Goal: Task Accomplishment & Management: Use online tool/utility

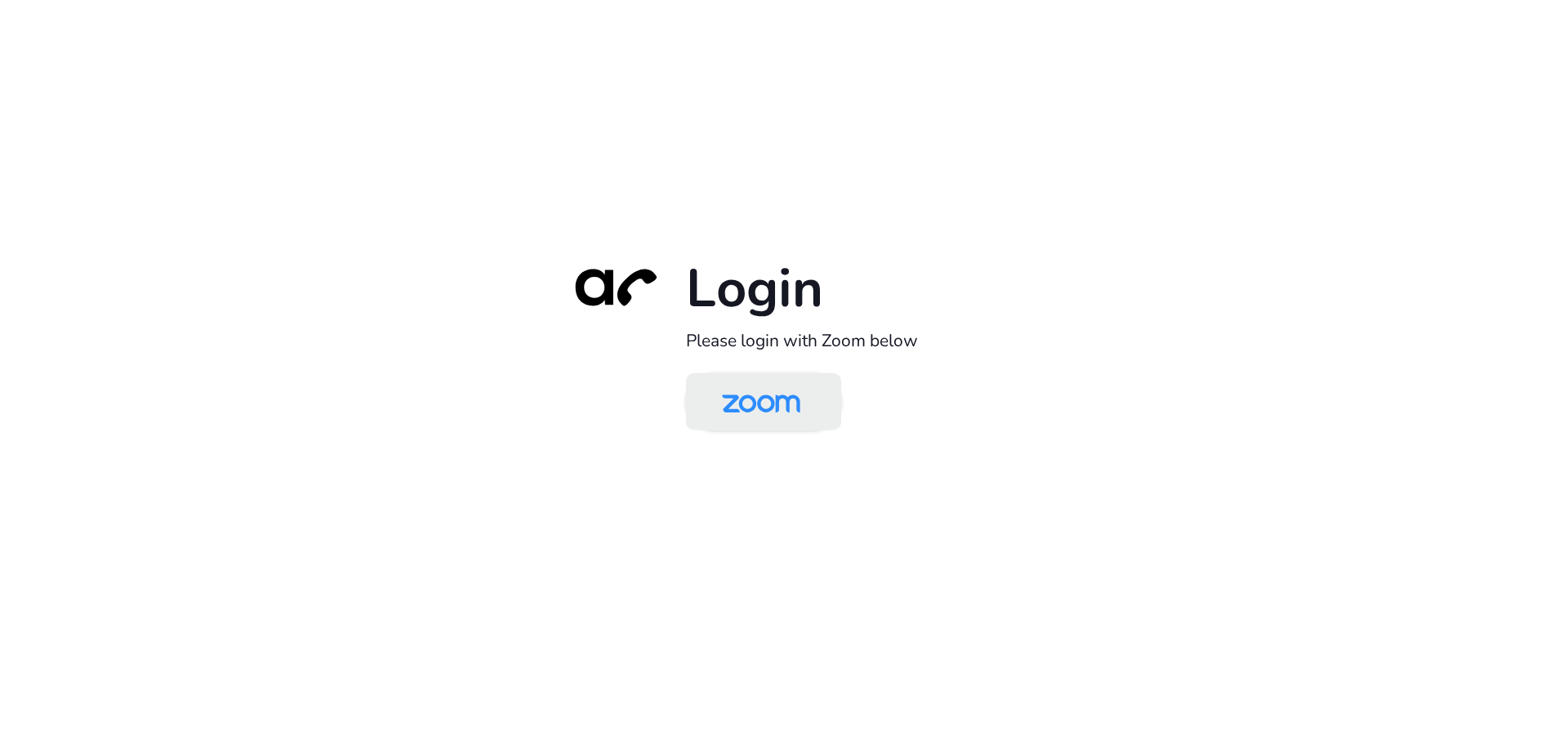
click at [781, 413] on img at bounding box center [762, 403] width 113 height 53
click at [775, 400] on img at bounding box center [762, 403] width 113 height 53
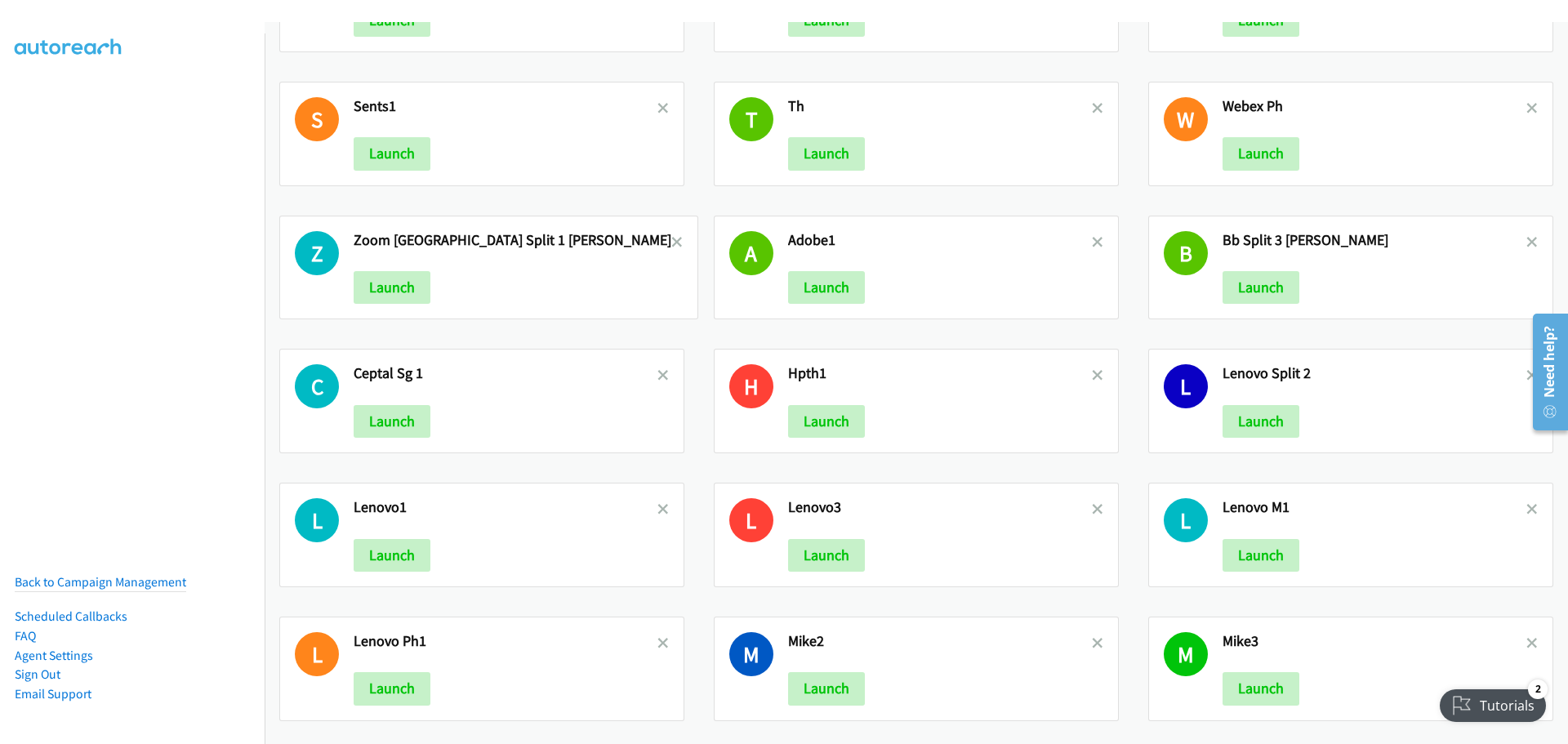
scroll to position [1883, 0]
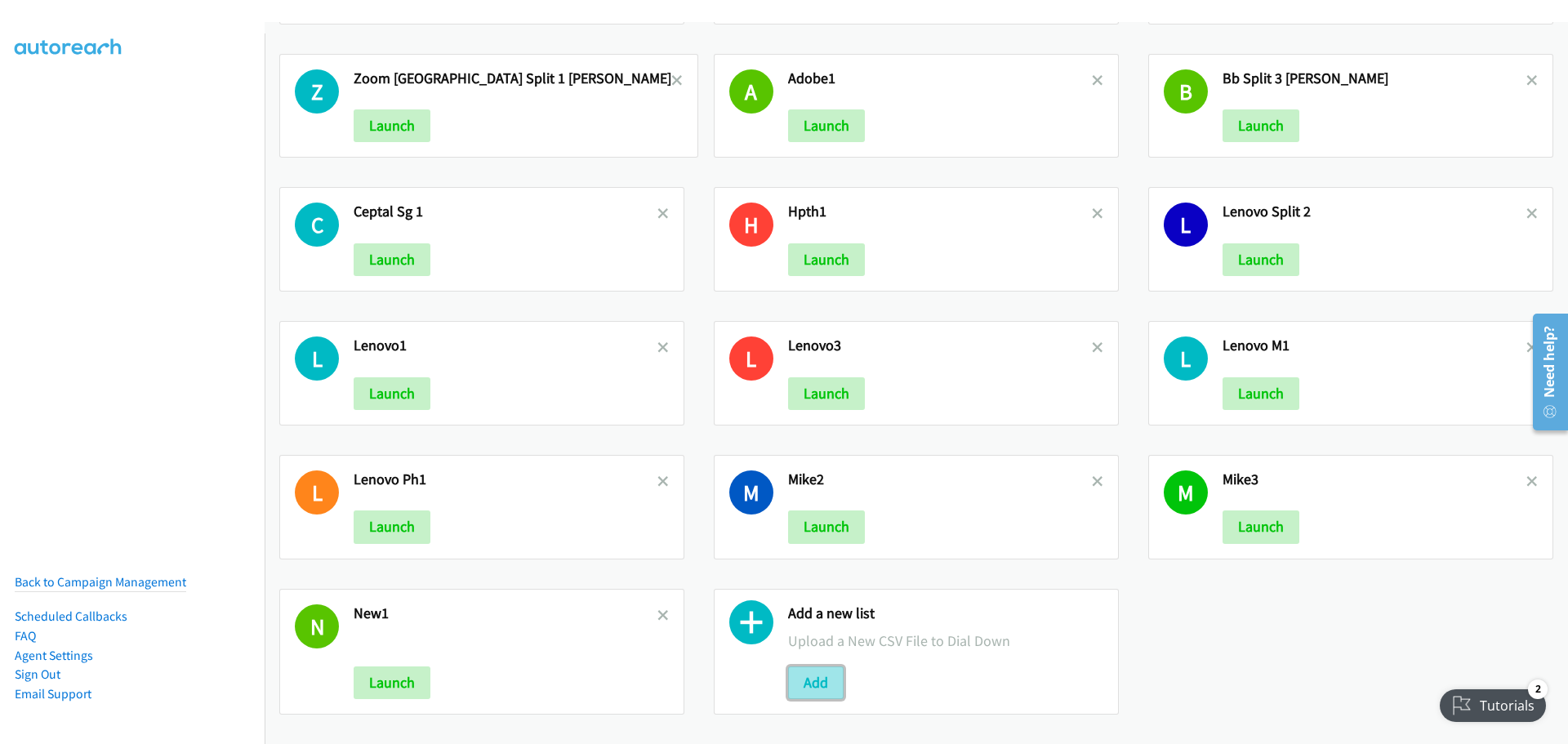
click at [814, 672] on button "Add" at bounding box center [816, 683] width 56 height 33
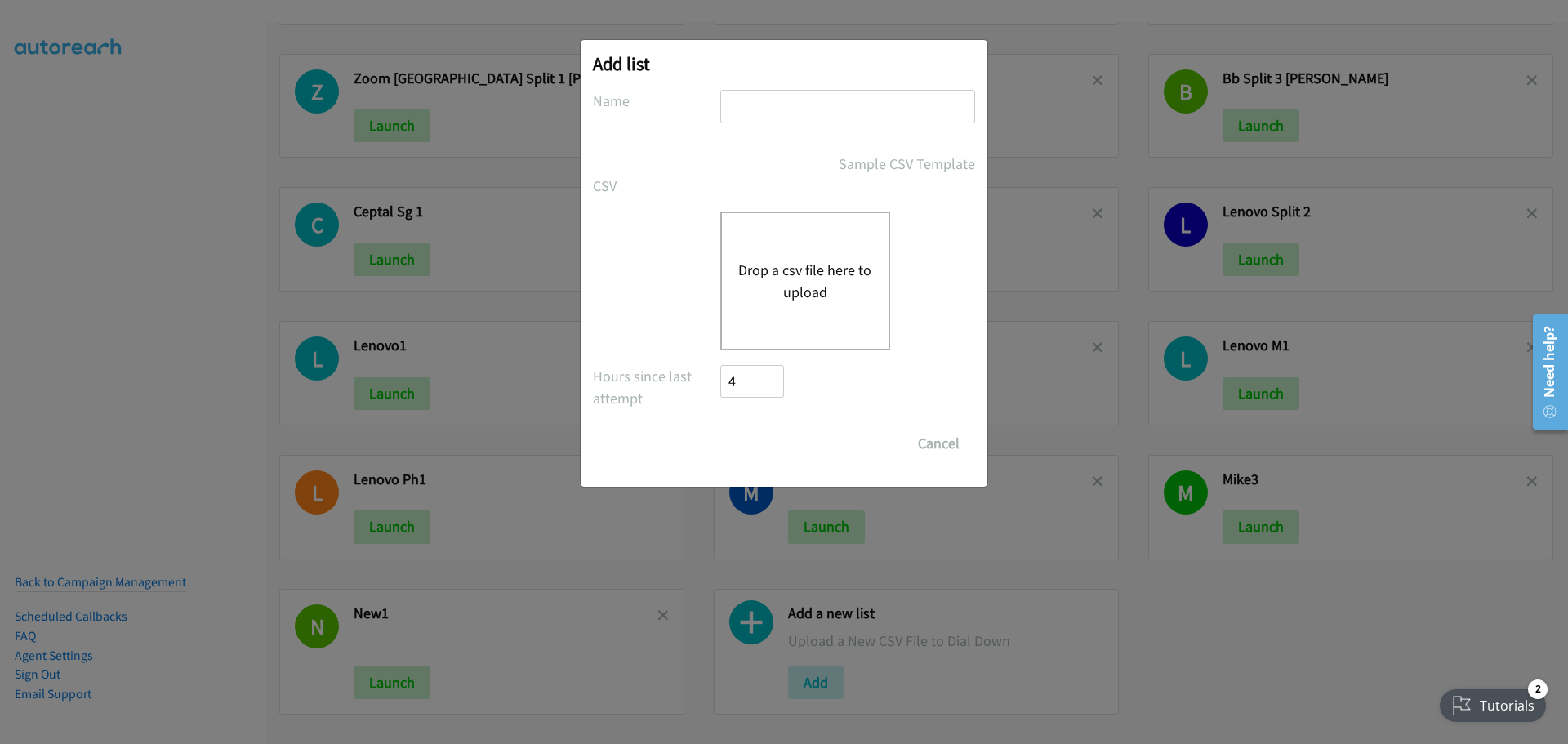
click at [813, 271] on button "Drop a csv file here to upload" at bounding box center [805, 280] width 134 height 44
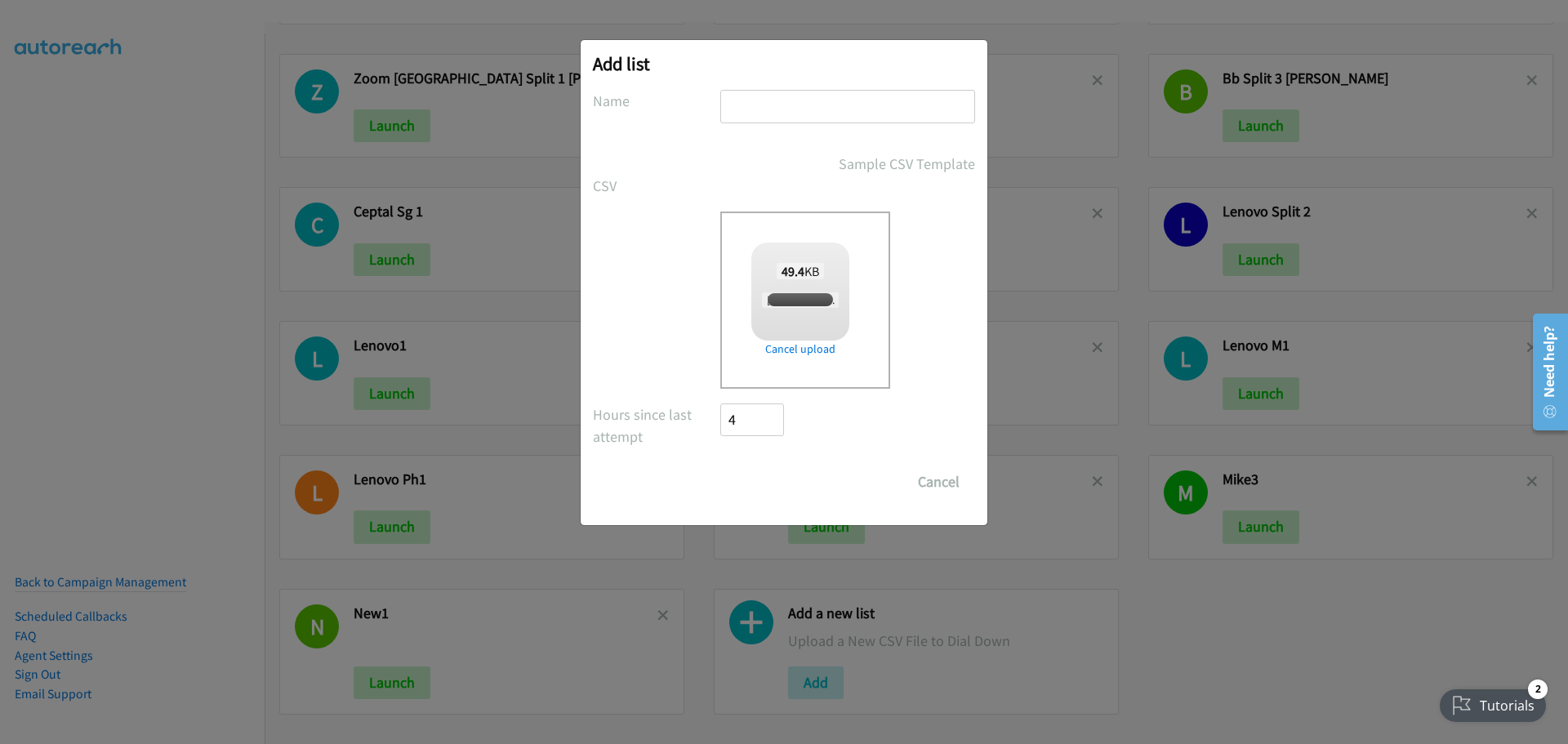
checkbox input "true"
click at [794, 111] on input "text" at bounding box center [847, 106] width 254 height 33
type input "AMD SG"
type input "LENOVO SG"
click at [775, 489] on input "Save List" at bounding box center [763, 482] width 86 height 33
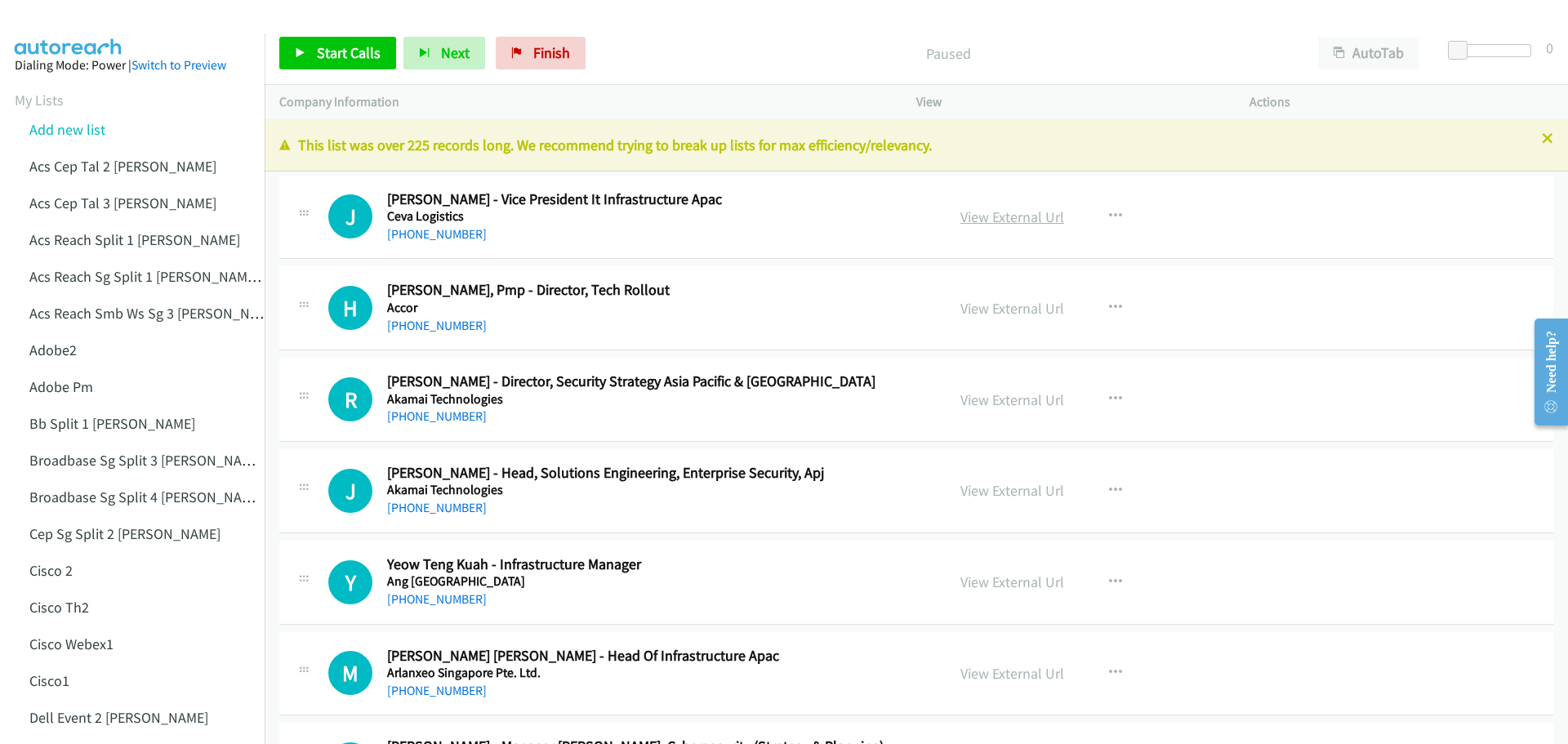
click at [1021, 210] on link "View External Url" at bounding box center [1012, 217] width 104 height 19
click at [350, 57] on span "Start Calls" at bounding box center [349, 53] width 63 height 19
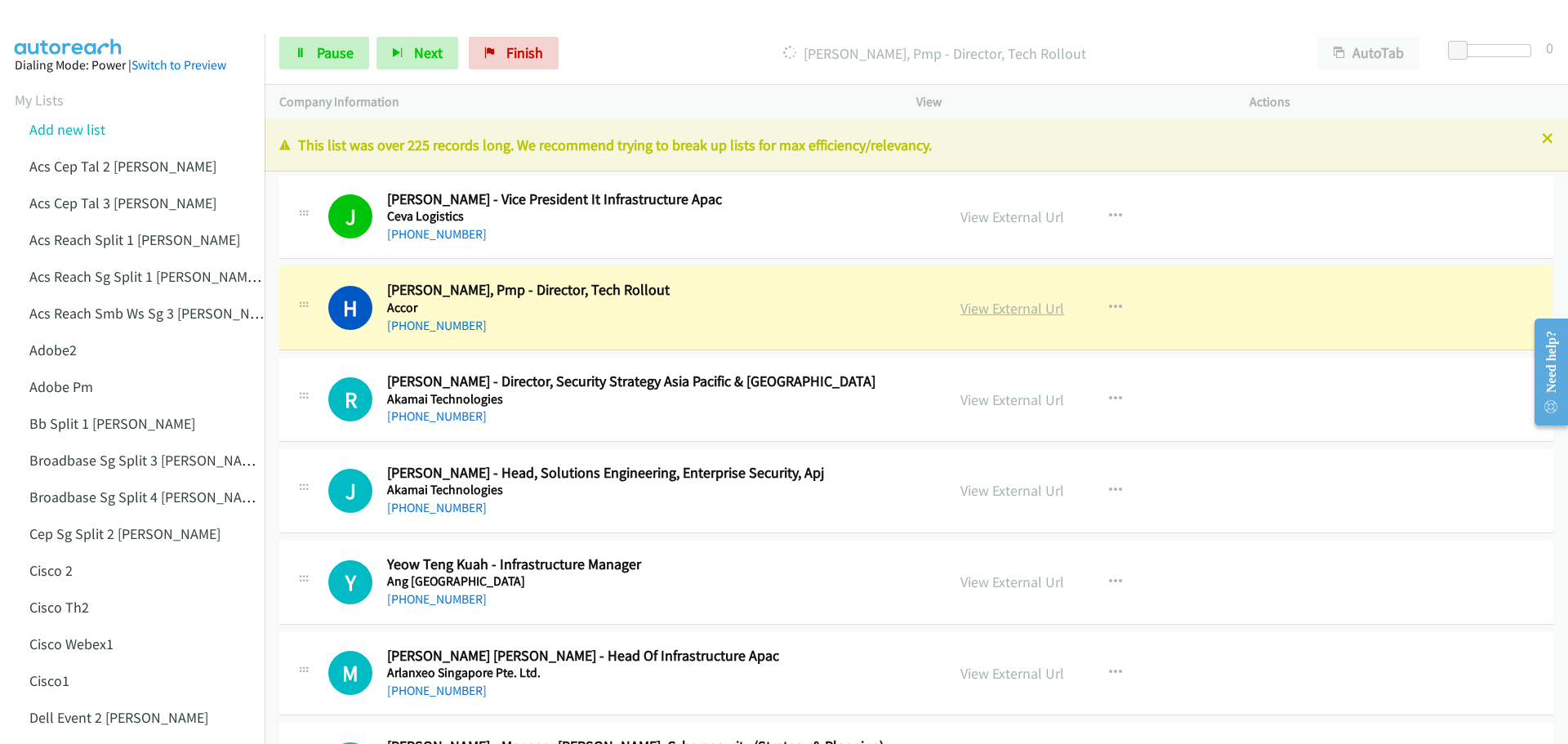
click at [983, 312] on link "View External Url" at bounding box center [1012, 309] width 104 height 19
click at [341, 57] on span "Pause" at bounding box center [335, 53] width 37 height 19
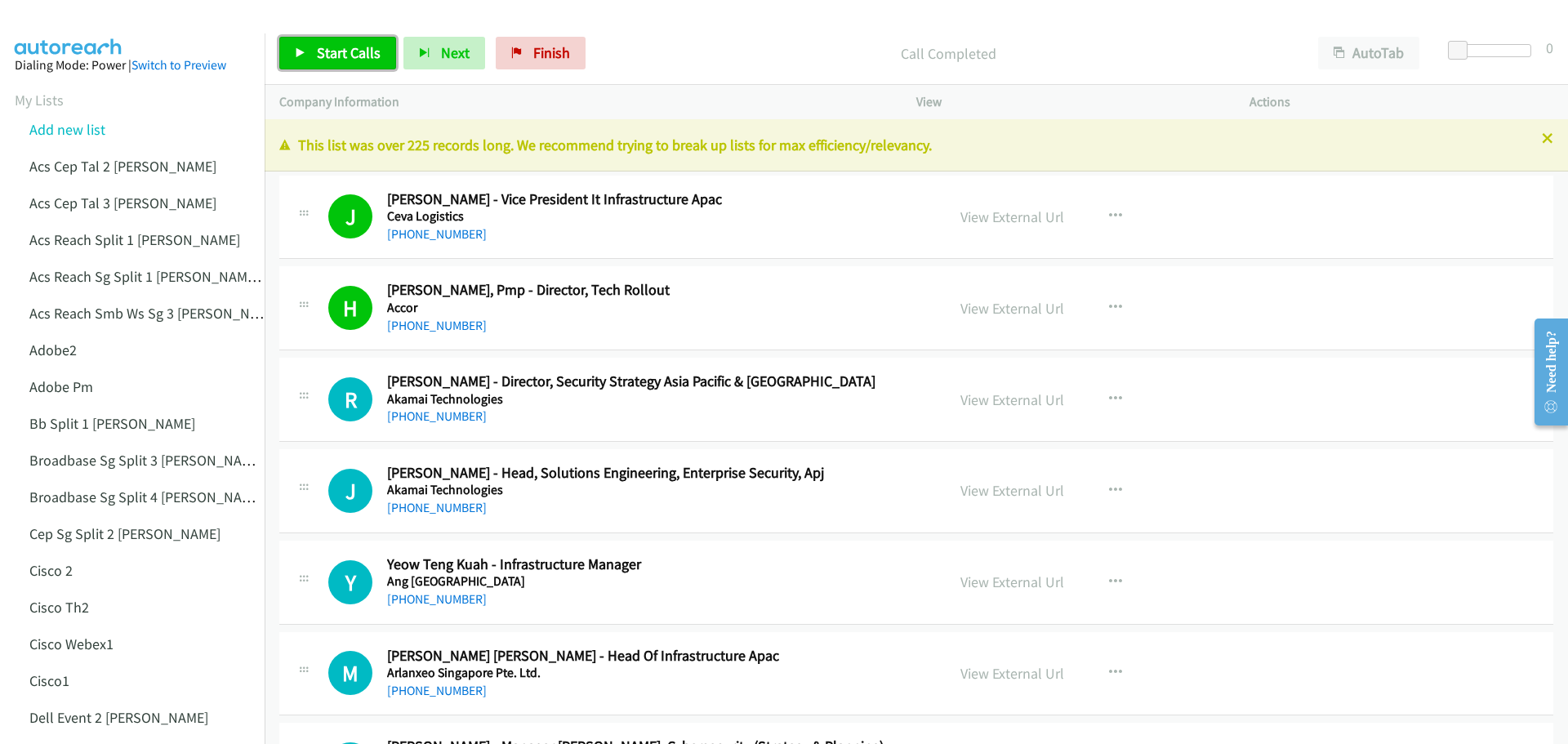
click at [370, 66] on link "Start Calls" at bounding box center [338, 53] width 117 height 33
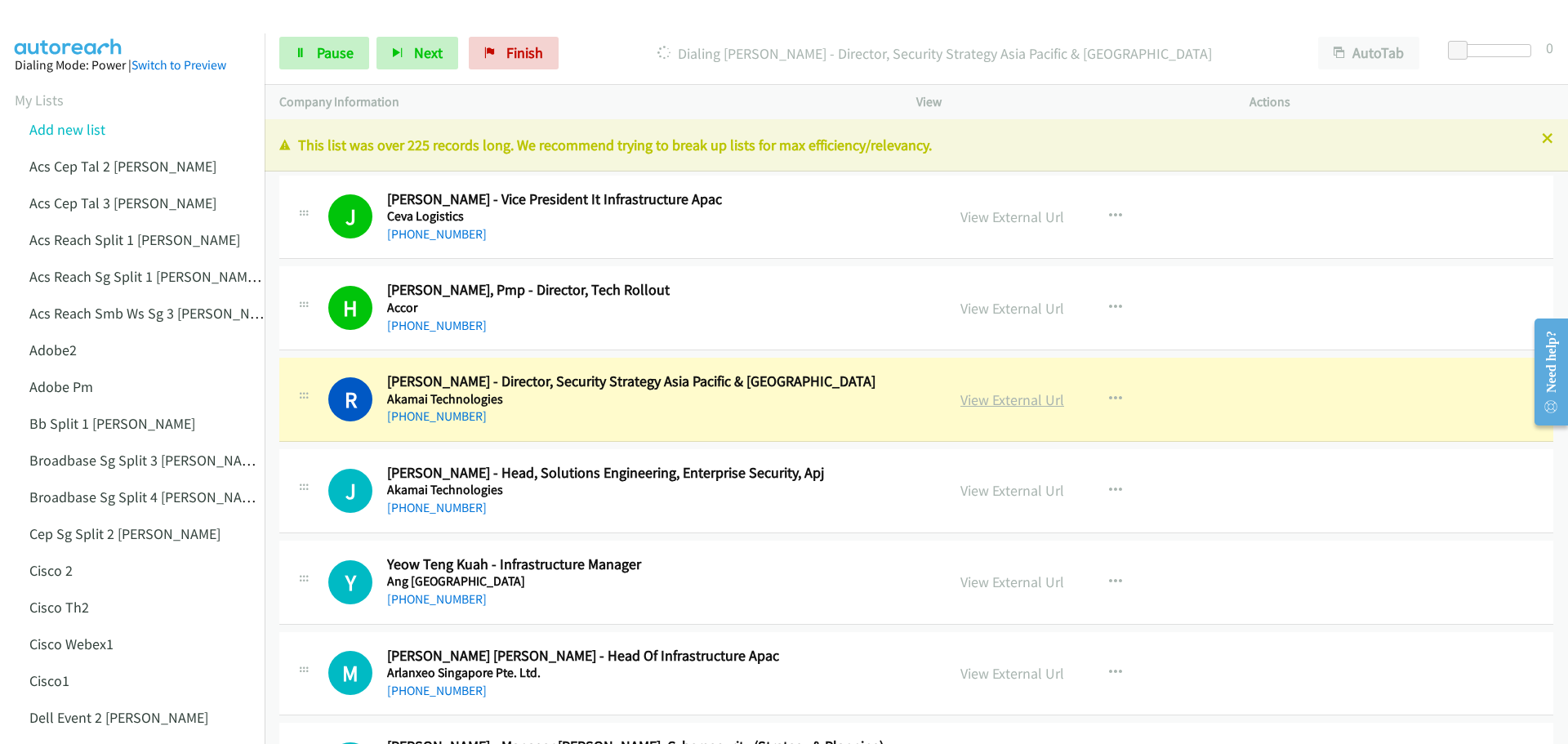
click at [1022, 399] on link "View External Url" at bounding box center [1012, 400] width 104 height 19
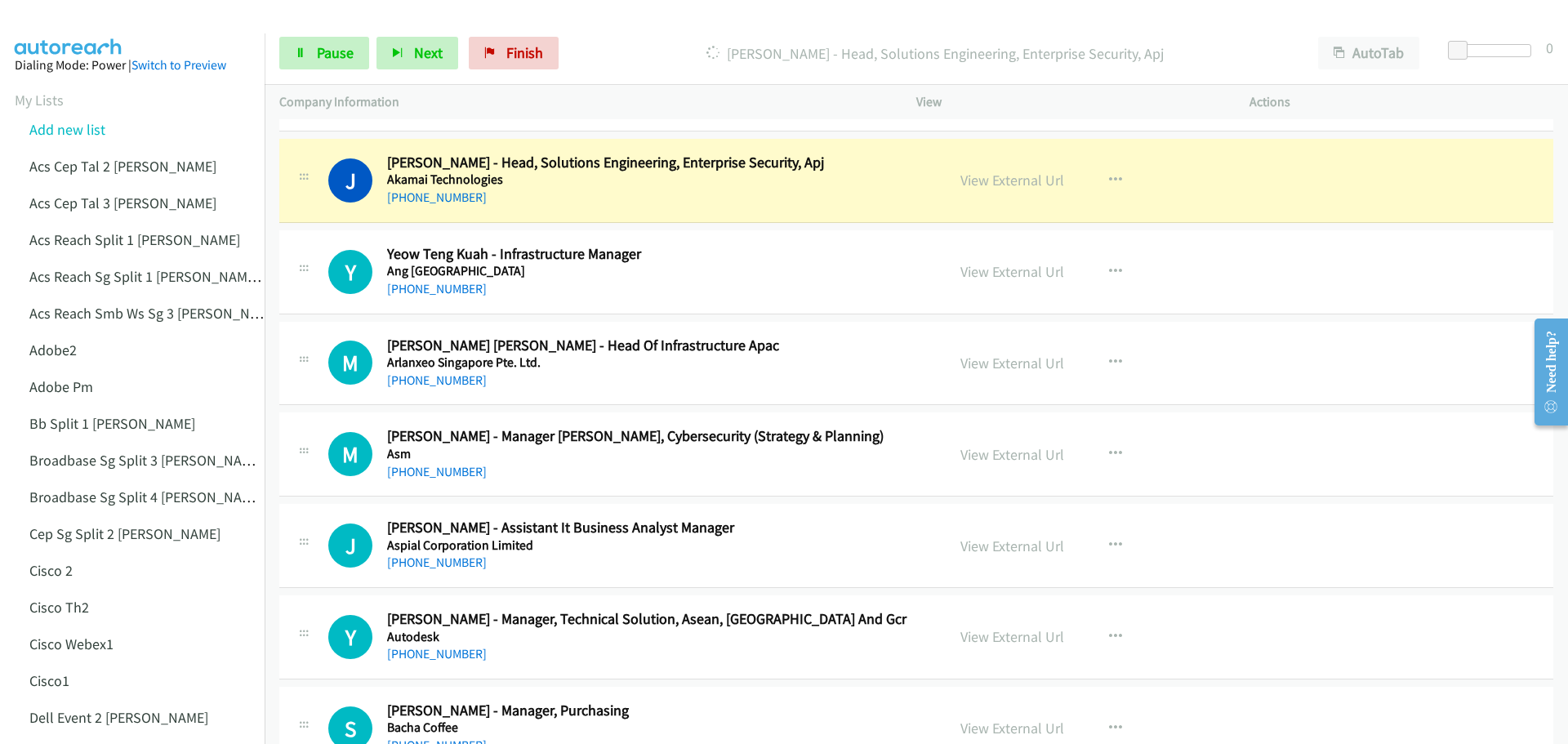
scroll to position [327, 0]
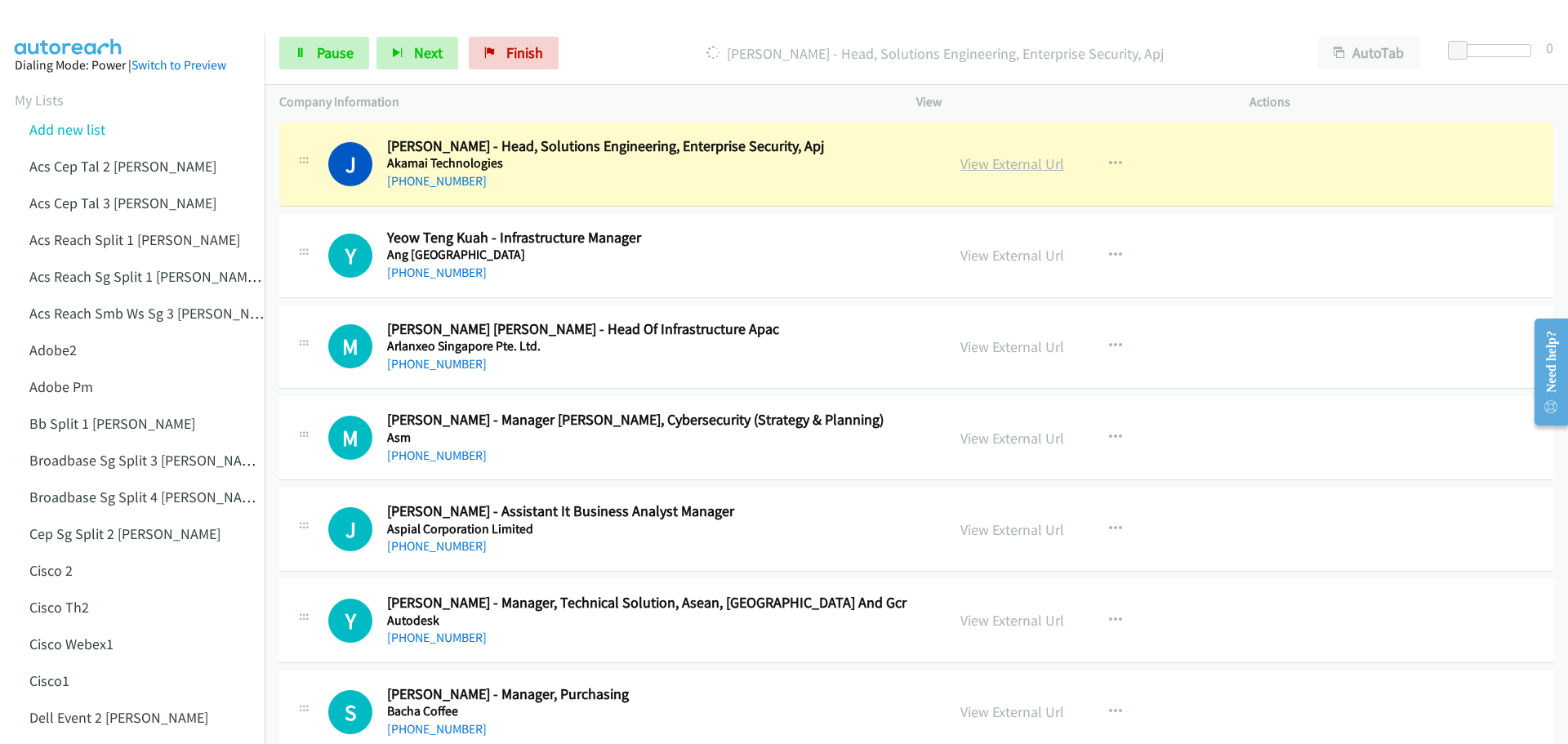
click at [1014, 165] on link "View External Url" at bounding box center [1012, 164] width 104 height 19
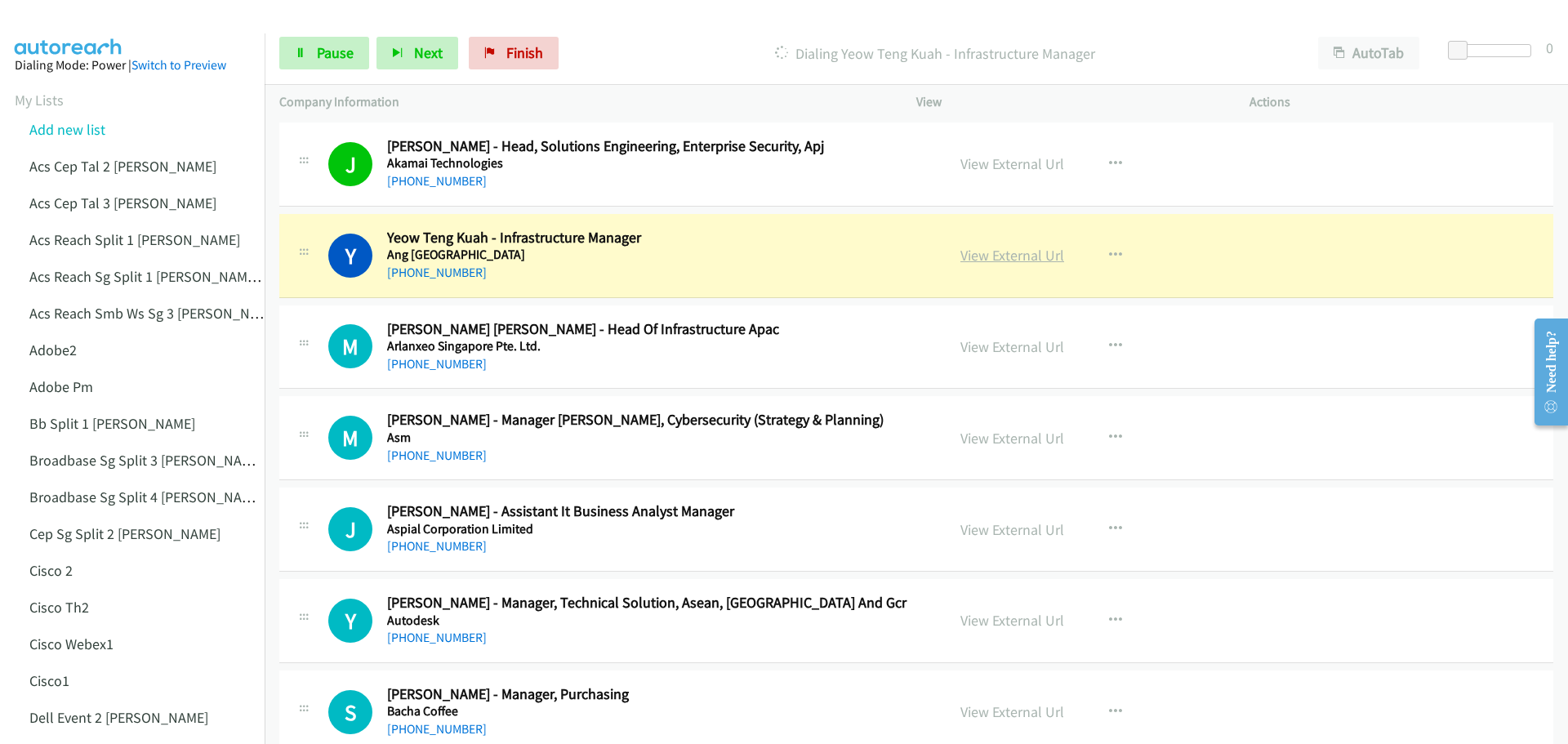
click at [984, 247] on link "View External Url" at bounding box center [1012, 255] width 104 height 19
click at [338, 58] on span "Pause" at bounding box center [335, 53] width 37 height 19
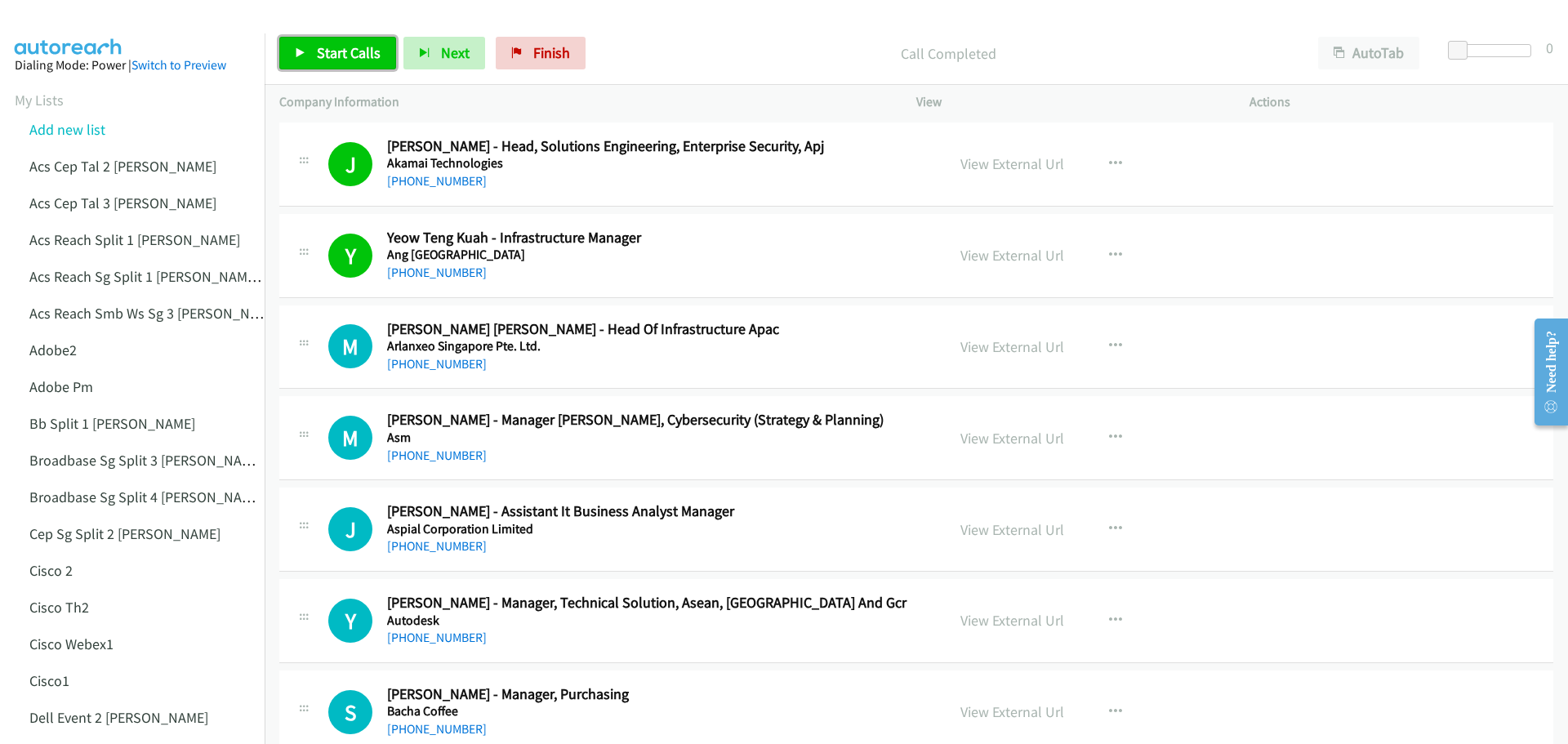
click at [358, 61] on span "Start Calls" at bounding box center [349, 53] width 63 height 19
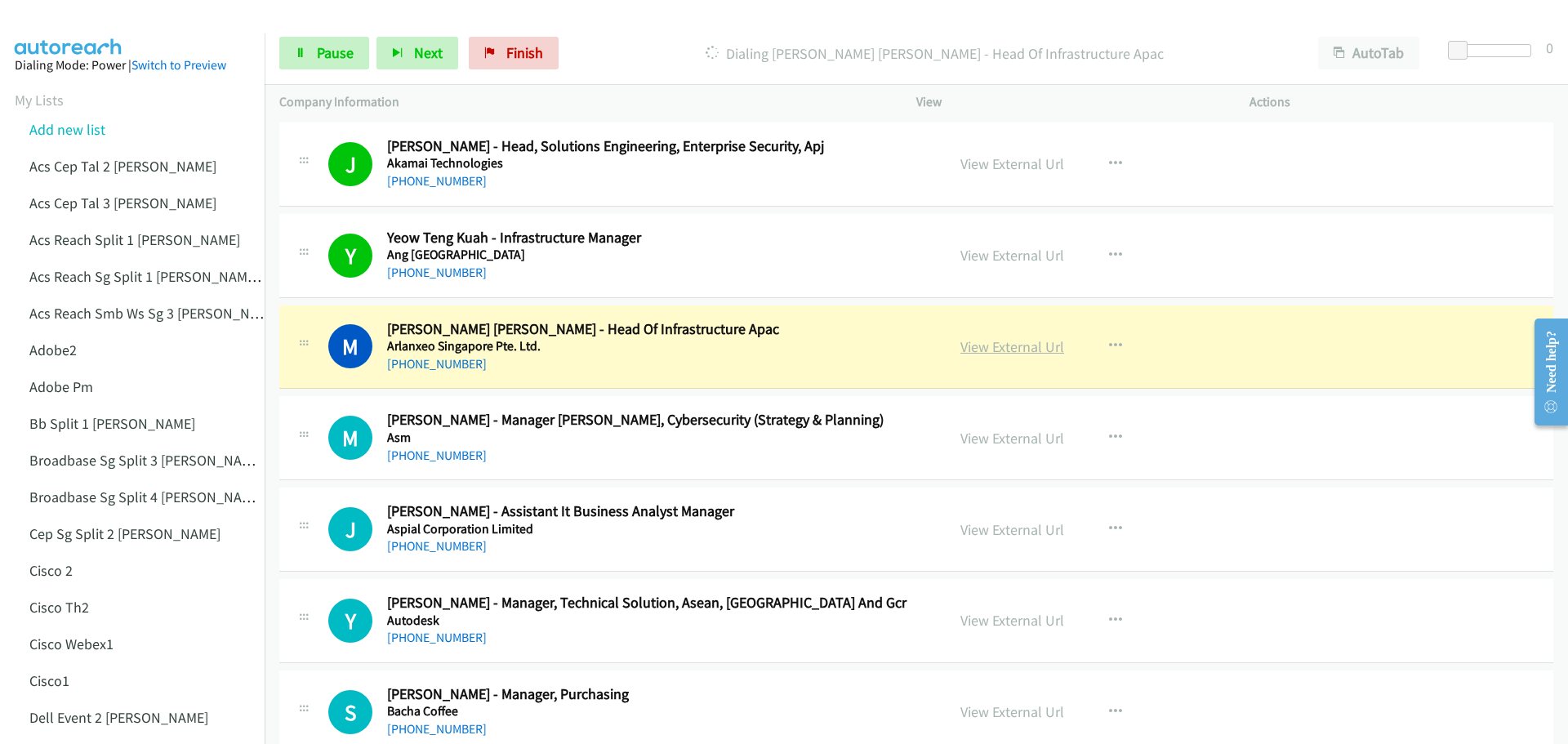
click at [1019, 346] on link "View External Url" at bounding box center [1012, 347] width 104 height 19
